Goal: Task Accomplishment & Management: Use online tool/utility

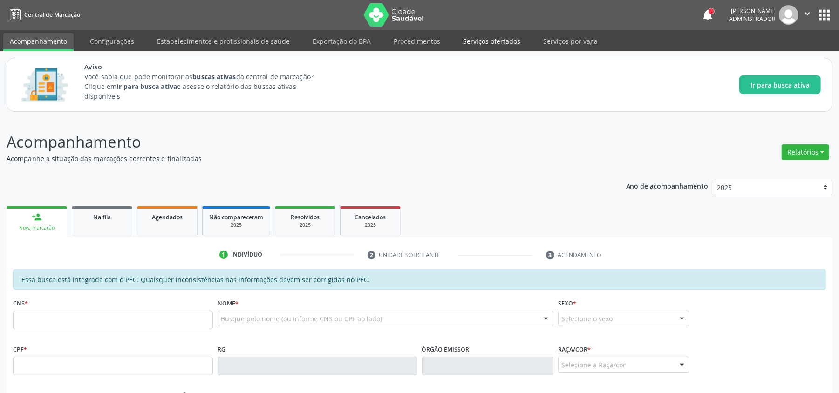
click at [485, 42] on link "Serviços ofertados" at bounding box center [492, 41] width 70 height 16
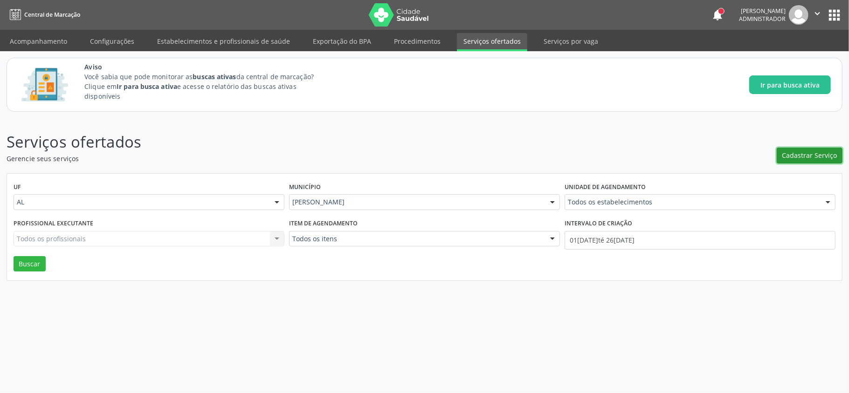
click at [798, 154] on span "Cadastrar Serviço" at bounding box center [809, 156] width 55 height 10
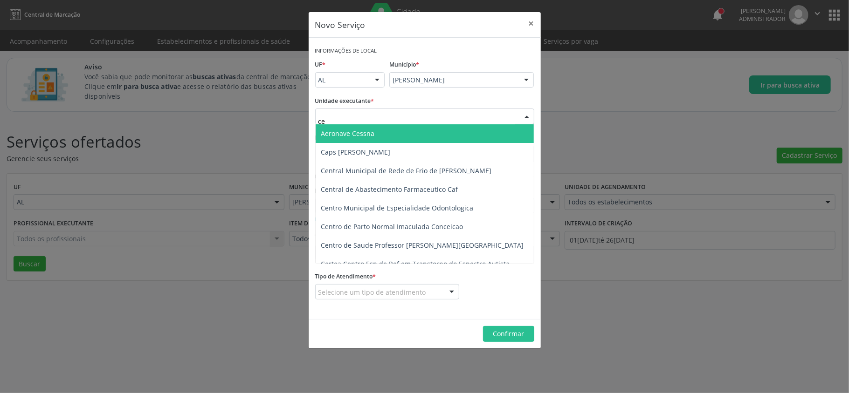
type input "cen"
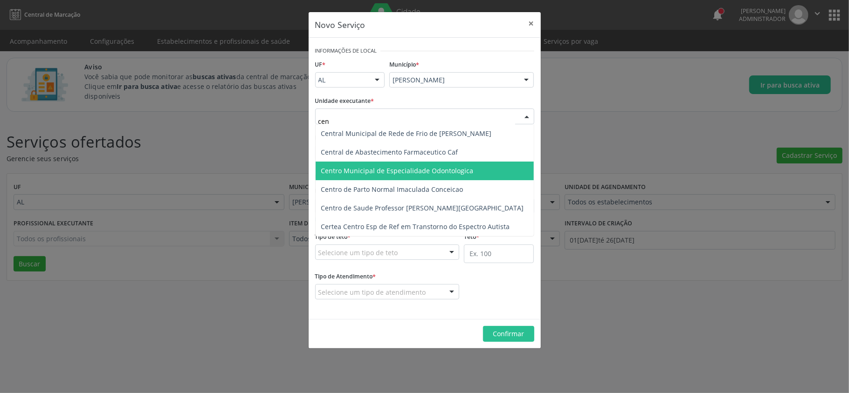
click at [403, 167] on span "Centro Municipal de Especialidade Odontologica" at bounding box center [397, 170] width 152 height 9
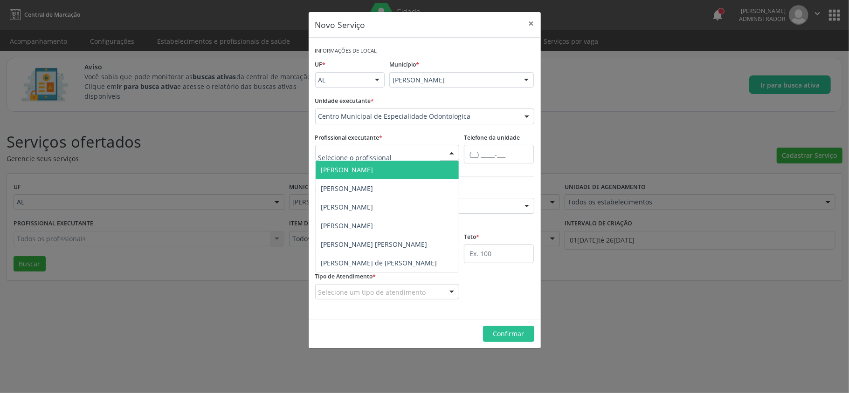
click at [370, 168] on span "[PERSON_NAME]" at bounding box center [347, 169] width 52 height 9
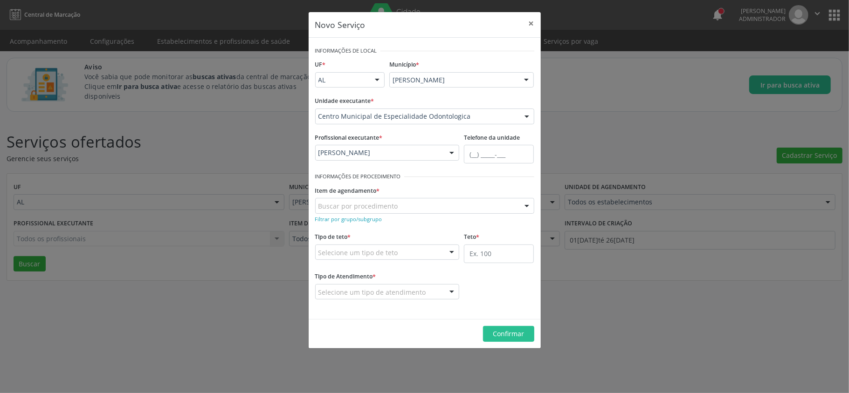
click at [445, 207] on div "Buscar por procedimento" at bounding box center [424, 206] width 219 height 16
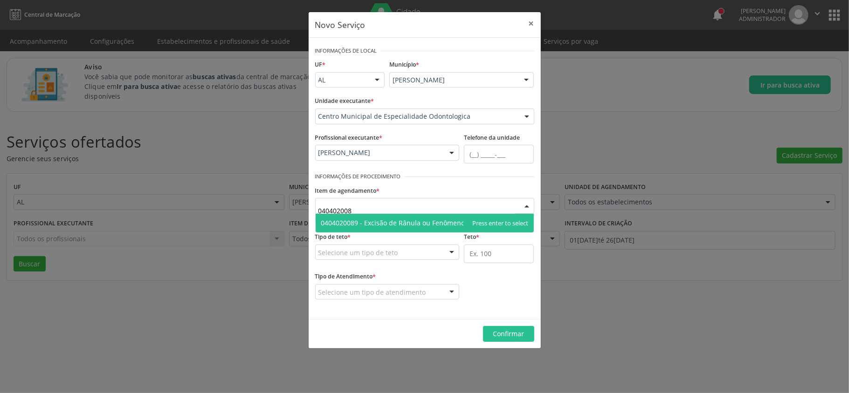
type input "0404020089"
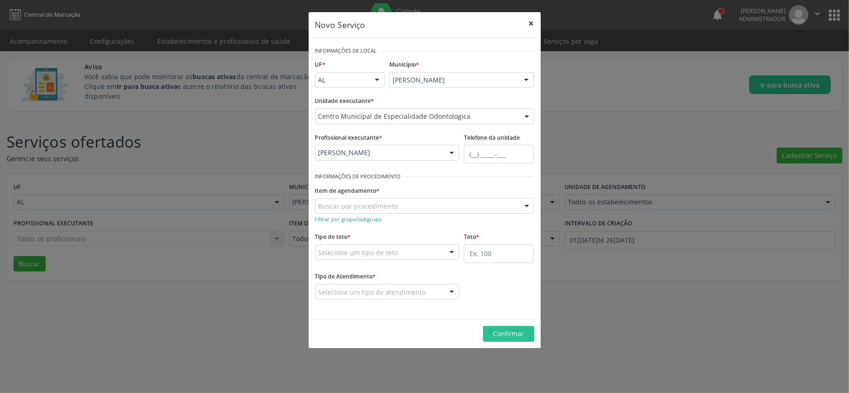
click at [528, 23] on button "×" at bounding box center [531, 23] width 19 height 23
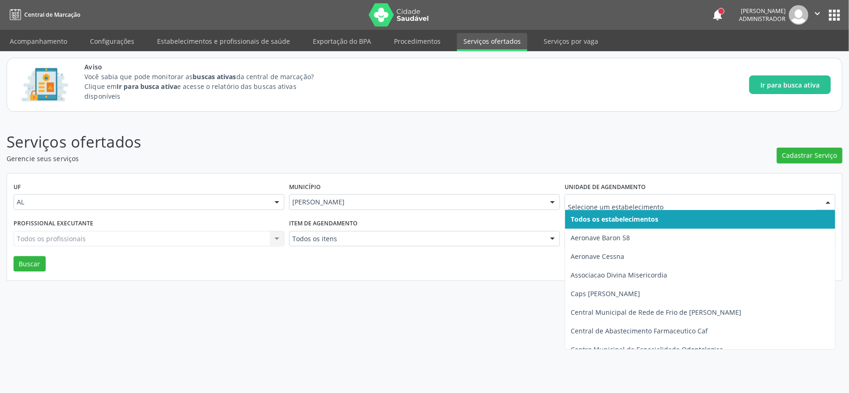
click at [613, 194] on div at bounding box center [699, 202] width 271 height 16
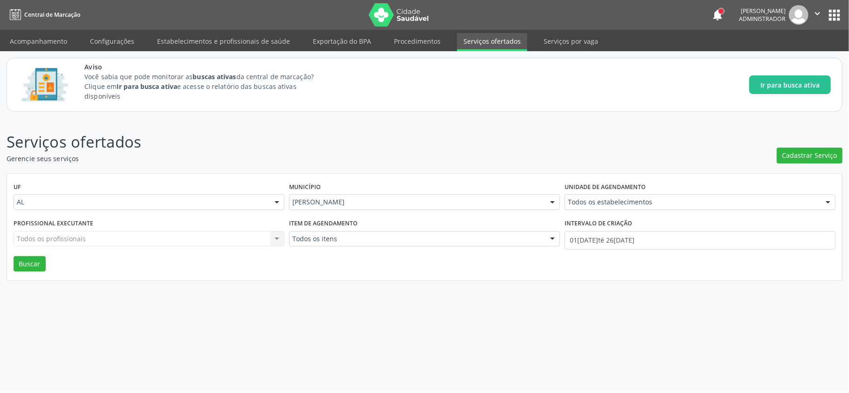
drag, startPoint x: 418, startPoint y: 271, endPoint x: 414, endPoint y: 265, distance: 7.6
click at [418, 271] on div "UF AL AL Nenhum resultado encontrado para: " " Não há nenhuma opção para ser ex…" at bounding box center [424, 227] width 835 height 107
click at [170, 241] on div "Todos os profissionais Todos os profissionais Nenhum resultado encontrado para:…" at bounding box center [149, 239] width 271 height 16
click at [157, 230] on div "Profissional executante Todos os profissionais Todos os profissionais Nenhum re…" at bounding box center [148, 237] width 275 height 40
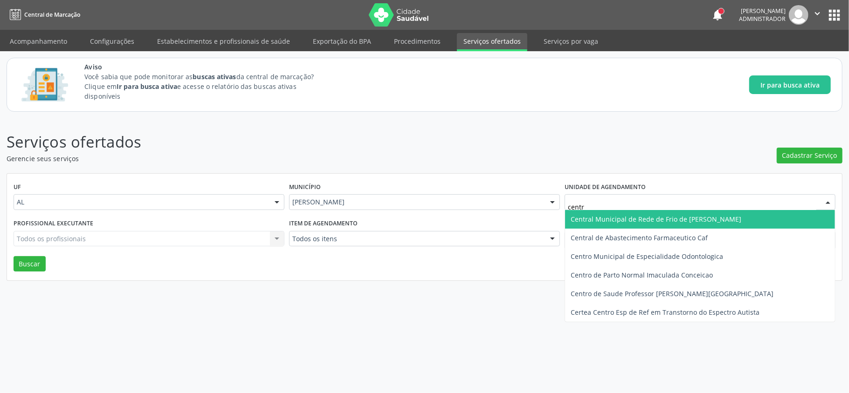
type input "centro"
click at [647, 221] on span "Centro Municipal de Especialidade Odontologica" at bounding box center [646, 219] width 152 height 9
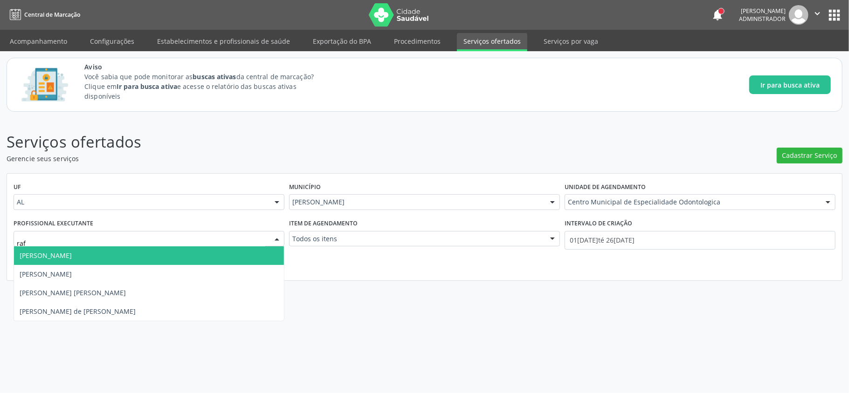
type input "rafa"
click at [126, 252] on span "[PERSON_NAME] [PERSON_NAME]" at bounding box center [73, 255] width 106 height 9
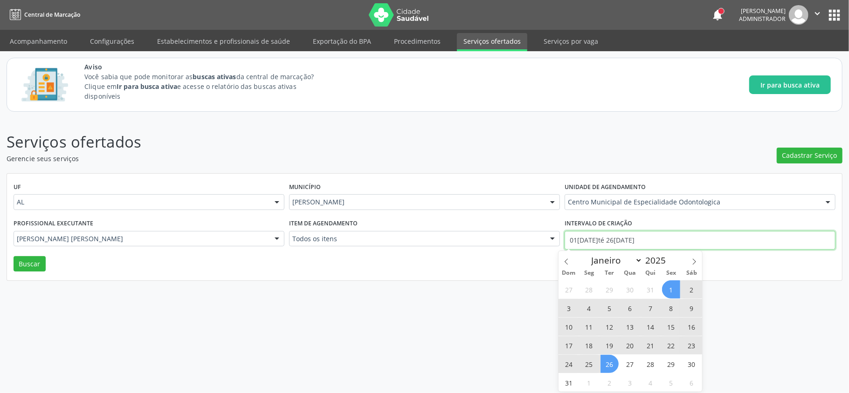
click at [609, 233] on input "01[DATE]té 26[DATE]" at bounding box center [699, 240] width 271 height 19
click at [601, 264] on select "Janeiro Fevereiro Março Abril Maio Junho Julho Agosto Setembro Outubro Novembro…" at bounding box center [615, 260] width 56 height 13
select select "4"
click at [587, 254] on select "Janeiro Fevereiro Março Abril Maio Junho Julho Agosto Setembro Outubro Novembro…" at bounding box center [615, 260] width 56 height 13
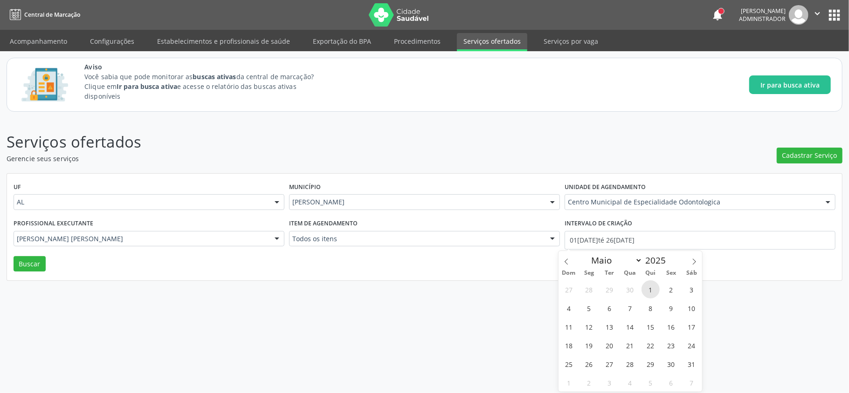
click at [652, 289] on span "1" at bounding box center [650, 290] width 18 height 18
type input "0[DATE]"
click at [604, 258] on select "Janeiro Fevereiro Março Abril Maio Junho Julho Agosto Setembro Outubro Novembro…" at bounding box center [615, 260] width 56 height 13
select select "7"
click at [587, 254] on select "Janeiro Fevereiro Março Abril Maio Junho Julho Agosto Setembro Outubro Novembro…" at bounding box center [615, 260] width 56 height 13
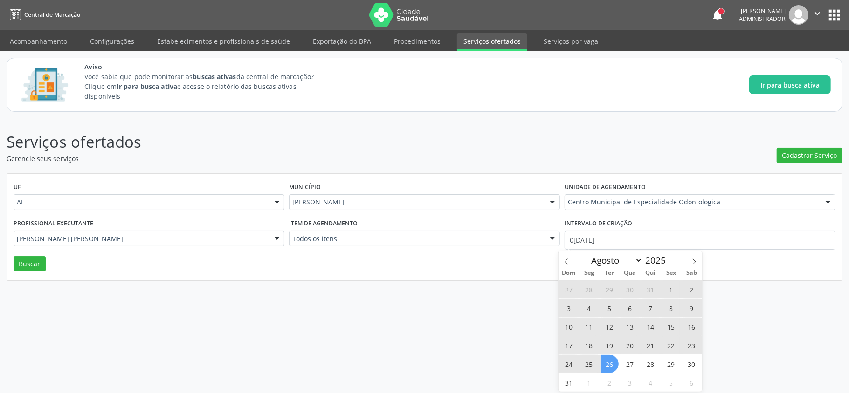
click at [608, 364] on span "26" at bounding box center [609, 364] width 18 height 18
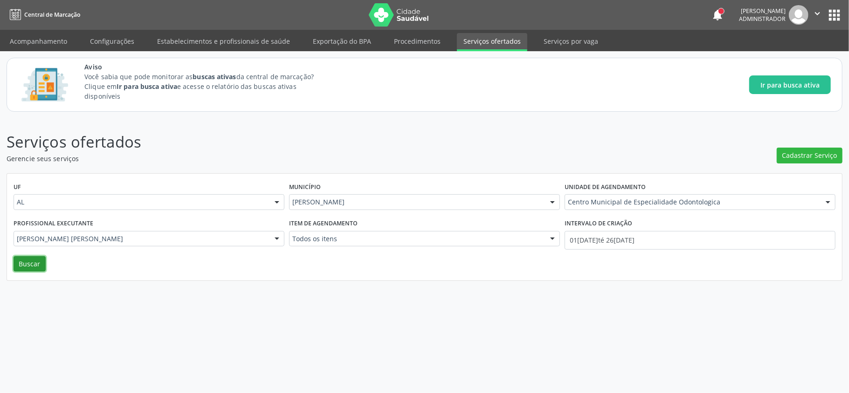
click at [35, 268] on button "Buscar" at bounding box center [30, 264] width 32 height 16
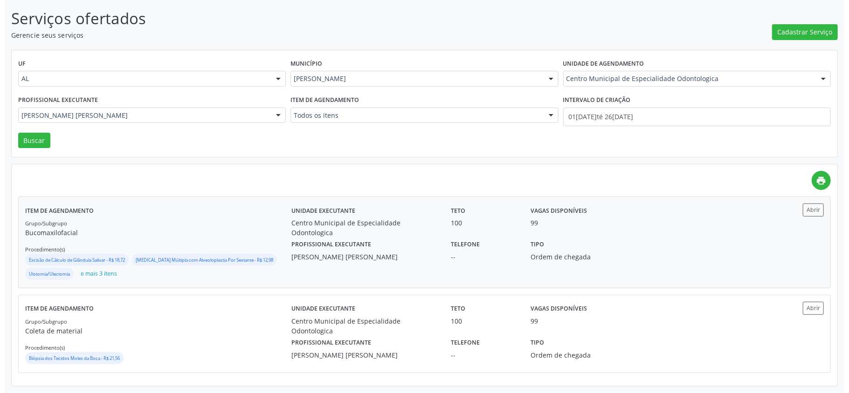
scroll to position [129, 0]
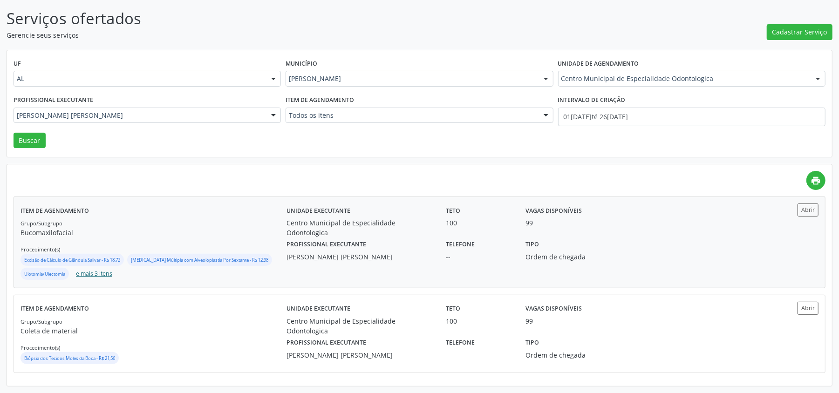
click at [96, 268] on button "e mais 3 itens" at bounding box center [94, 274] width 44 height 13
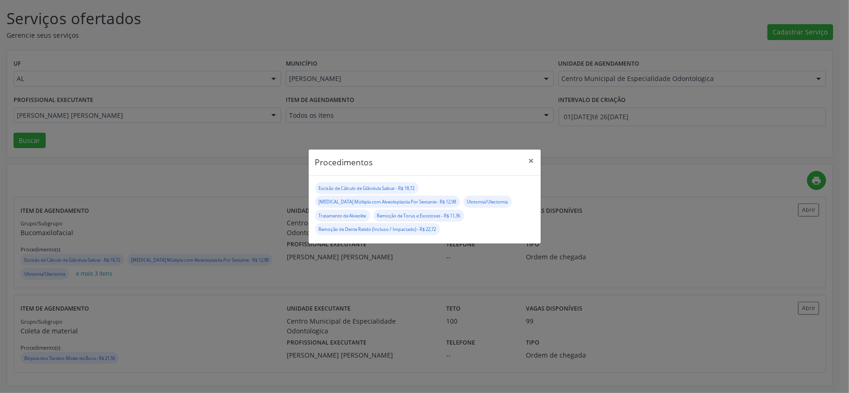
click at [140, 198] on div "Procedimentos × Excisão de Cálculo de Glândula Salivar - R$ 18,72 [MEDICAL_DATA…" at bounding box center [424, 196] width 849 height 393
